Goal: Book appointment/travel/reservation

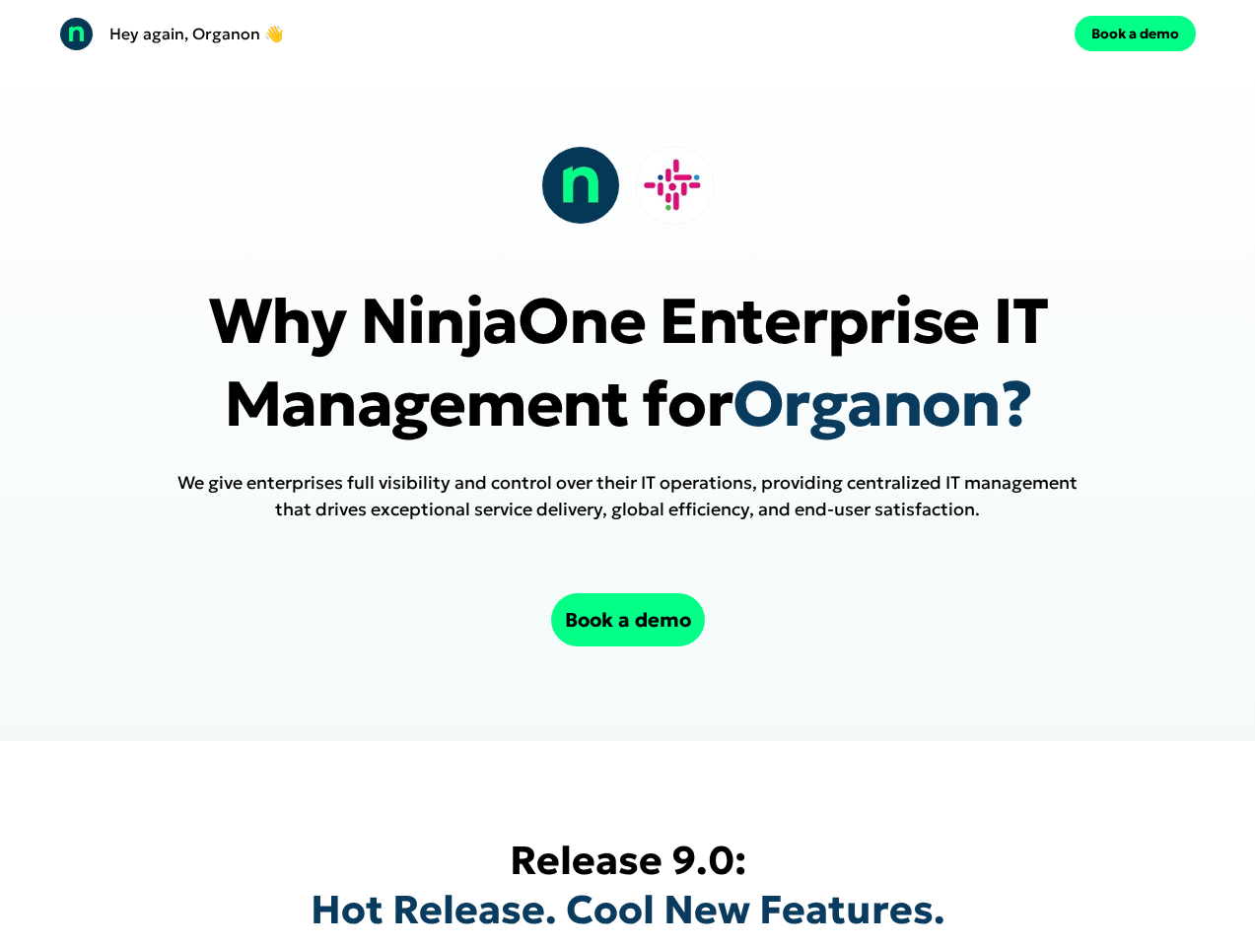
click at [627, 34] on div "Hey again, Organon 👋 Book a demo" at bounding box center [627, 33] width 1255 height 67
click at [339, 34] on div "Hey again, Organon 👋" at bounding box center [339, 34] width 561 height 34
click at [916, 34] on div "Book a demo" at bounding box center [916, 33] width 561 height 35
click at [1134, 34] on button "Book a demo" at bounding box center [1134, 33] width 121 height 35
click at [627, 185] on div at bounding box center [627, 185] width 172 height 79
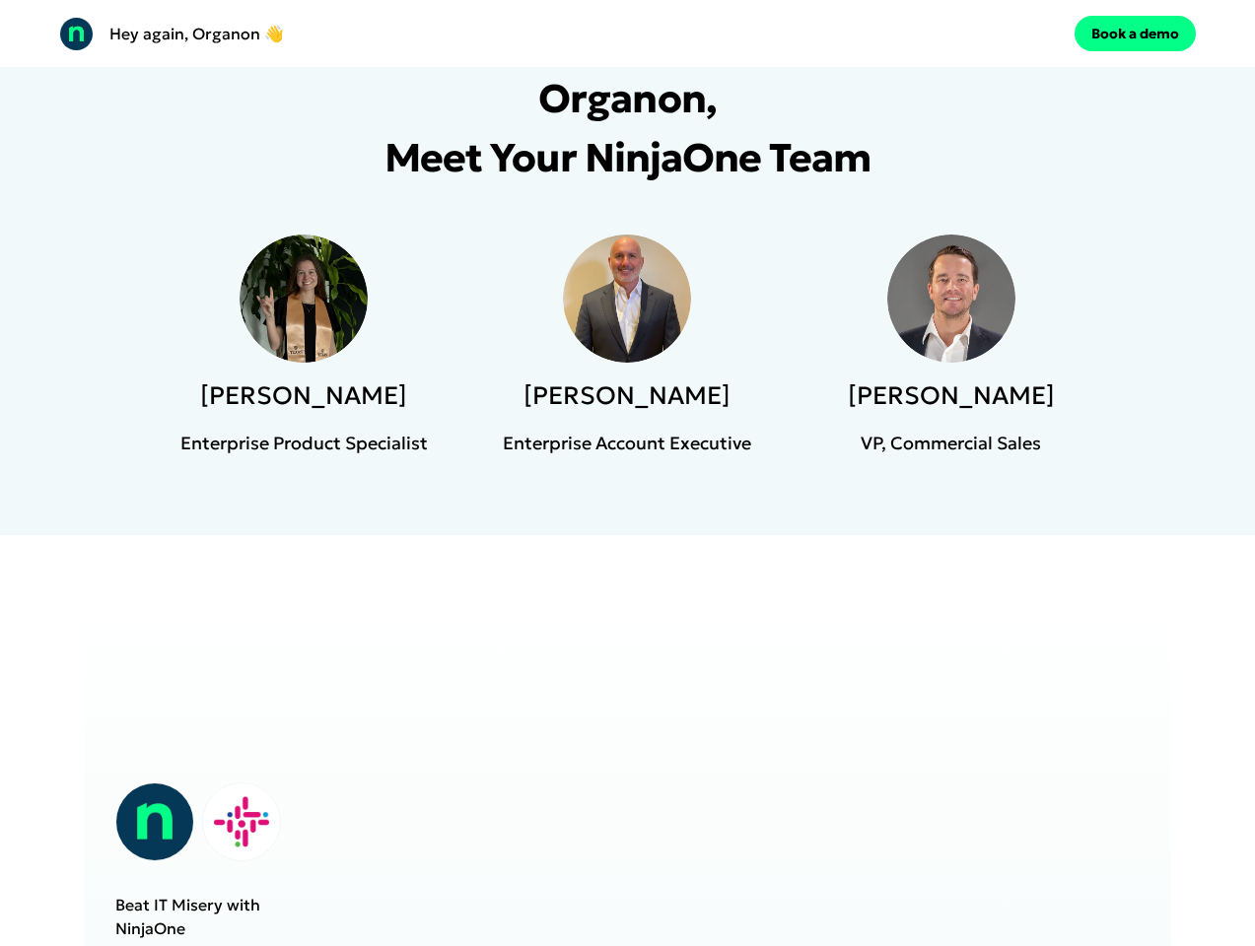
click at [627, 496] on div "Organon, Meet Your NinjaOne Team [PERSON_NAME] Enterprise Product Specialist [P…" at bounding box center [627, 262] width 1255 height 545
click at [627, 620] on iframe at bounding box center [745, 948] width 789 height 700
